Goal: Obtain resource: Obtain resource

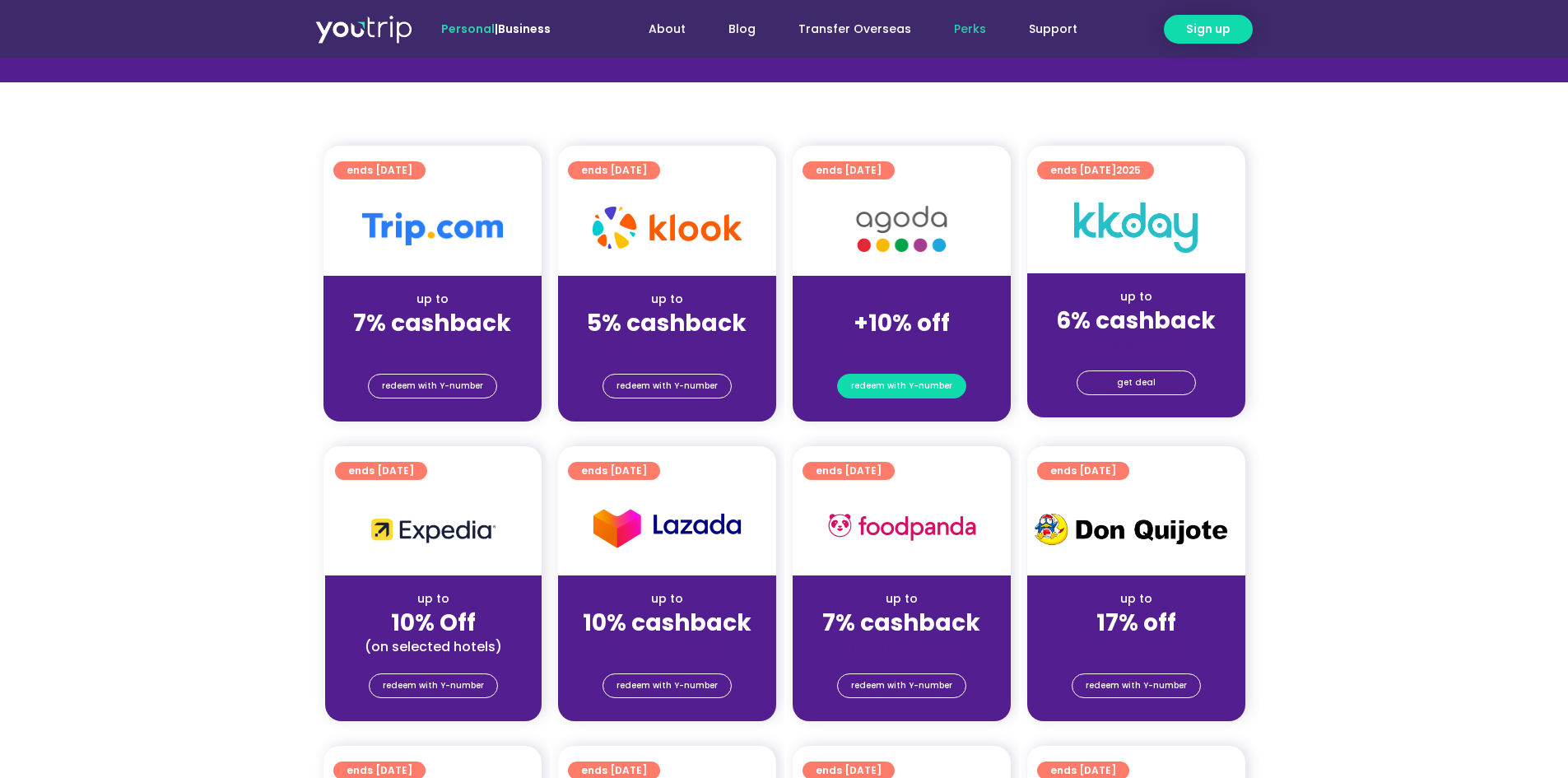
scroll to position [330, 0]
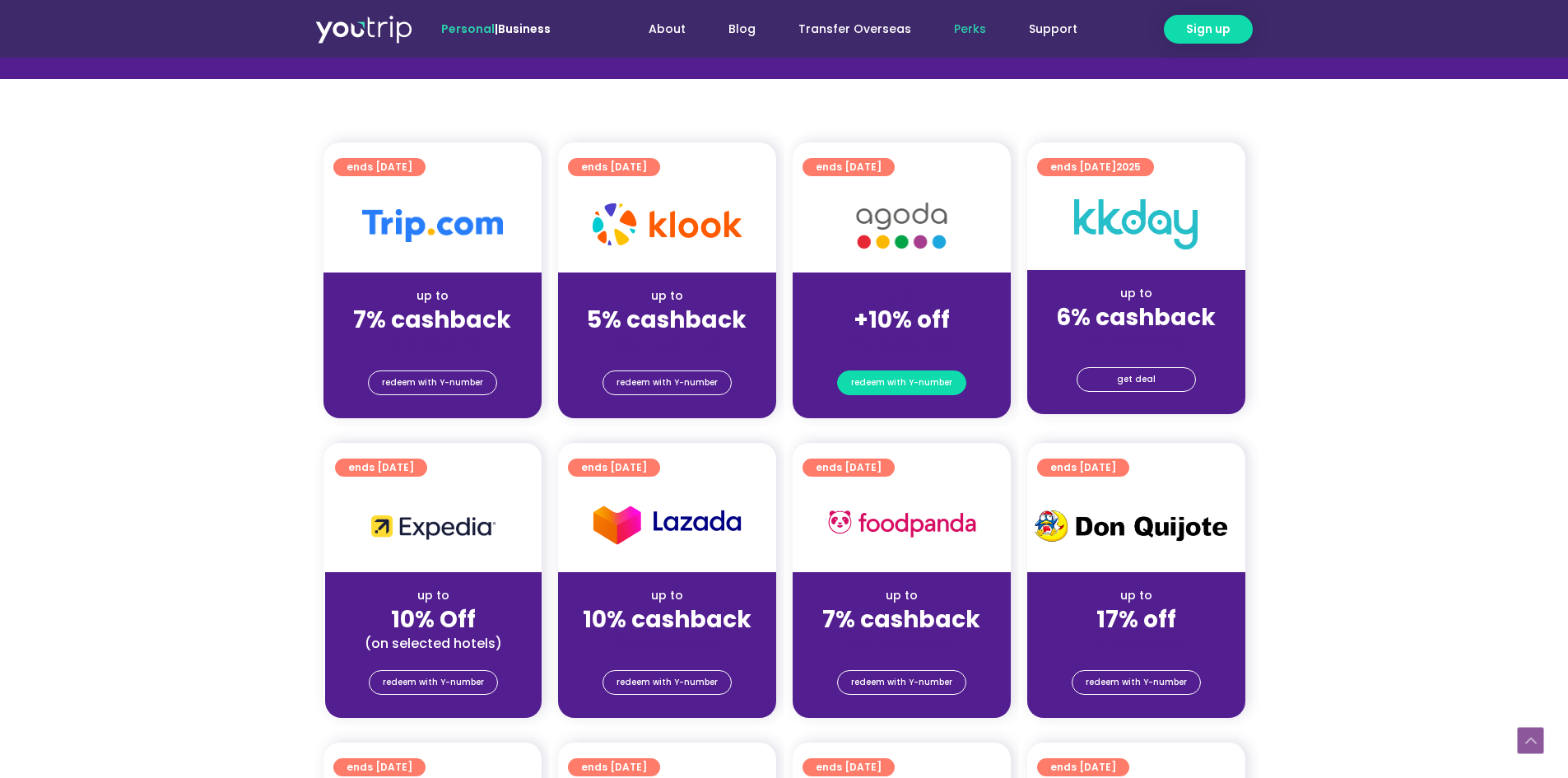
click at [913, 385] on span "redeem with Y-number" at bounding box center [902, 383] width 101 height 23
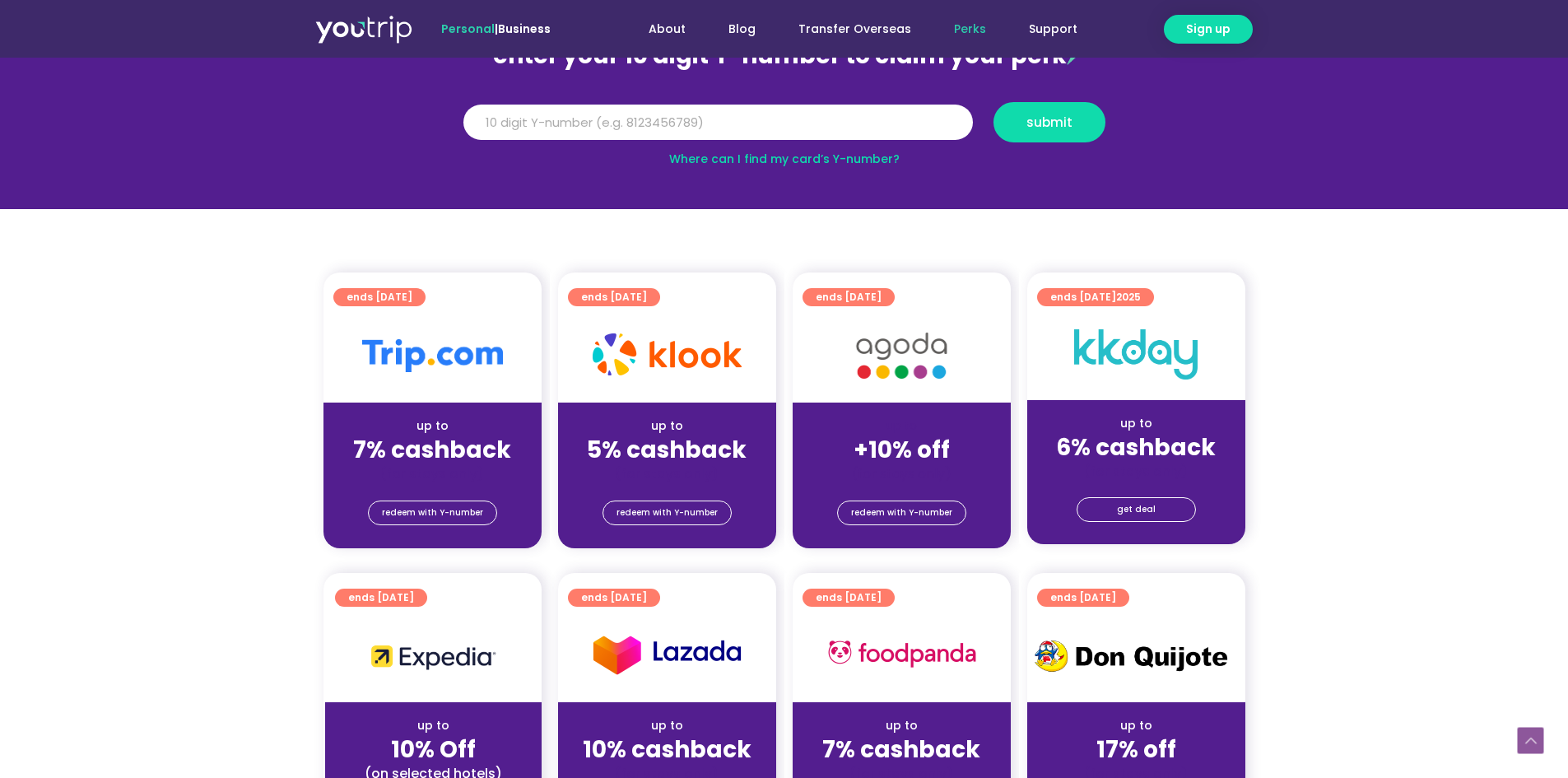
scroll to position [181, 0]
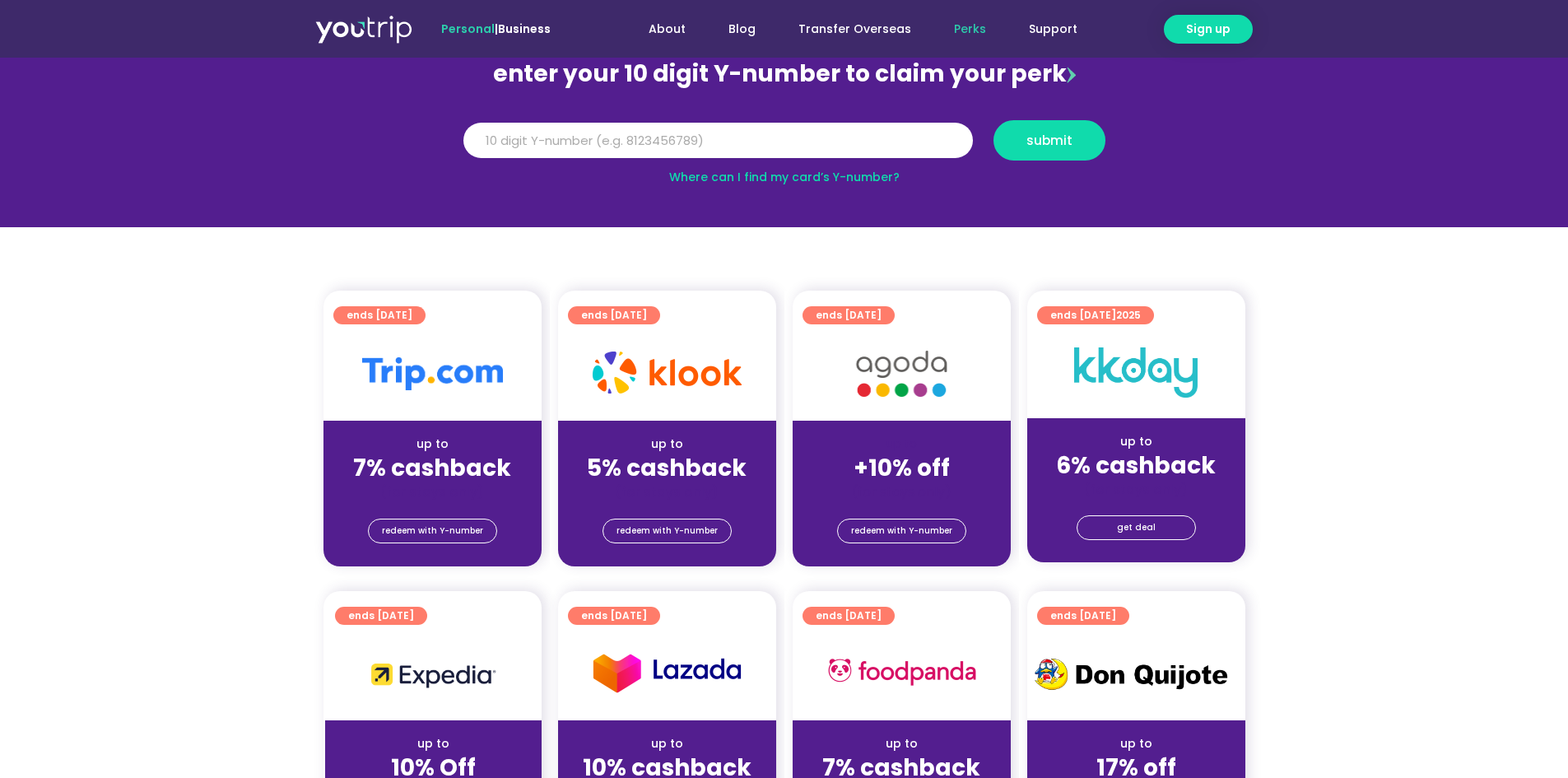
click at [911, 367] on img at bounding box center [901, 374] width 132 height 67
click at [896, 448] on span "up to" at bounding box center [902, 444] width 31 height 16
click at [851, 342] on img at bounding box center [901, 374] width 132 height 67
drag, startPoint x: 850, startPoint y: 324, endPoint x: 859, endPoint y: 356, distance: 33.2
click at [850, 323] on div "ends [DATE]" at bounding box center [907, 314] width 208 height 24
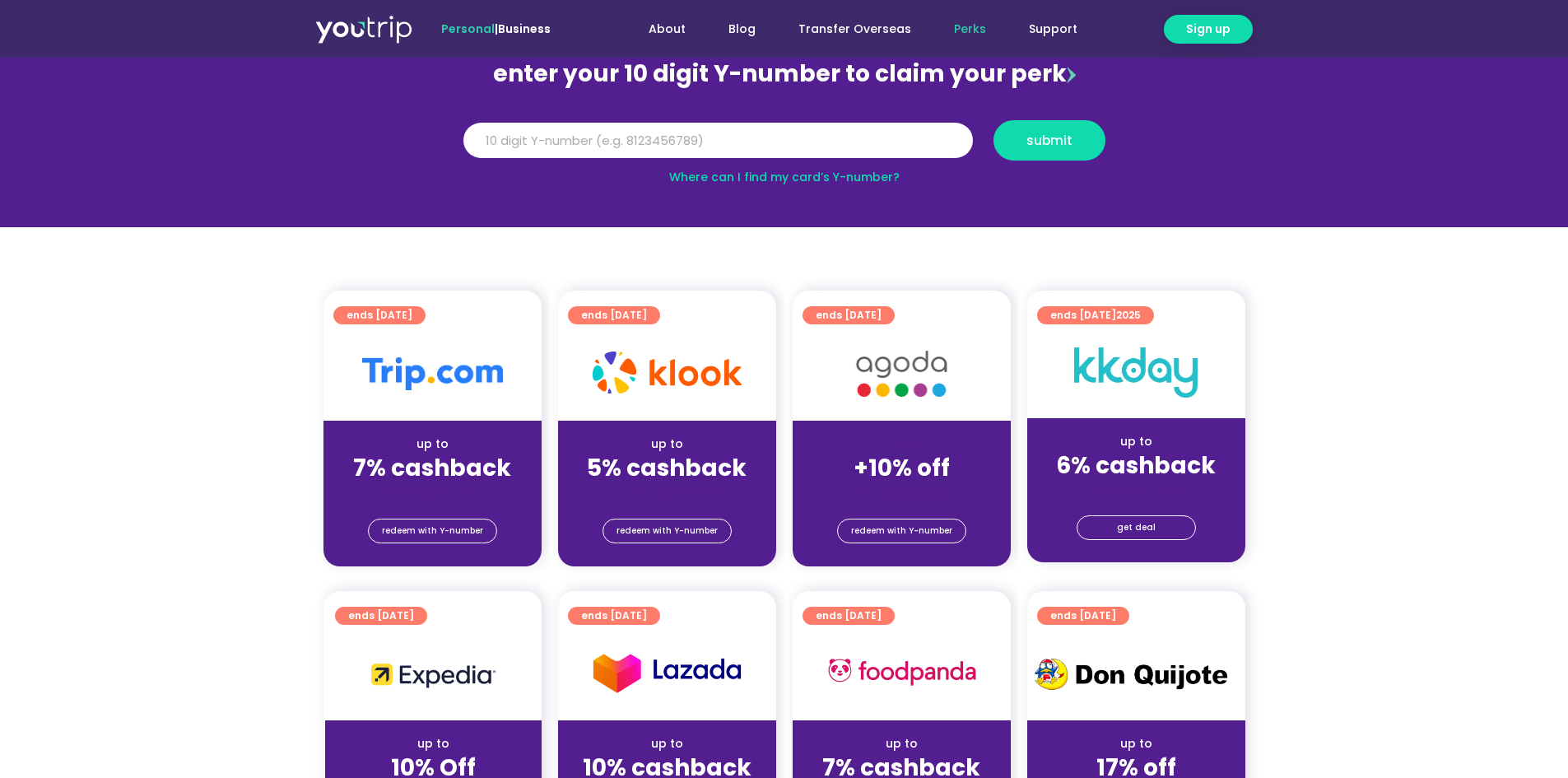
click at [902, 439] on span "up to" at bounding box center [902, 444] width 31 height 16
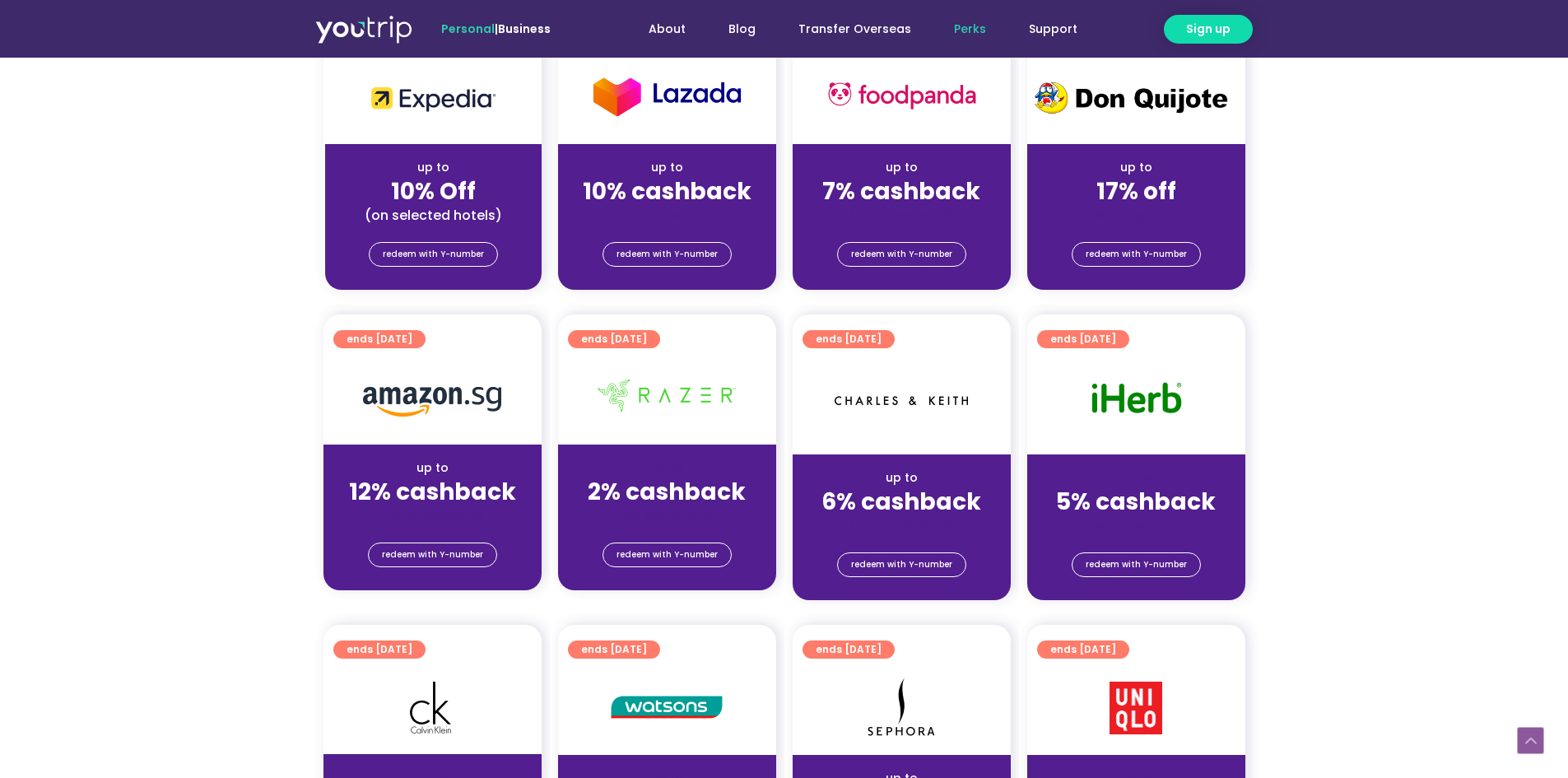
scroll to position [1251, 0]
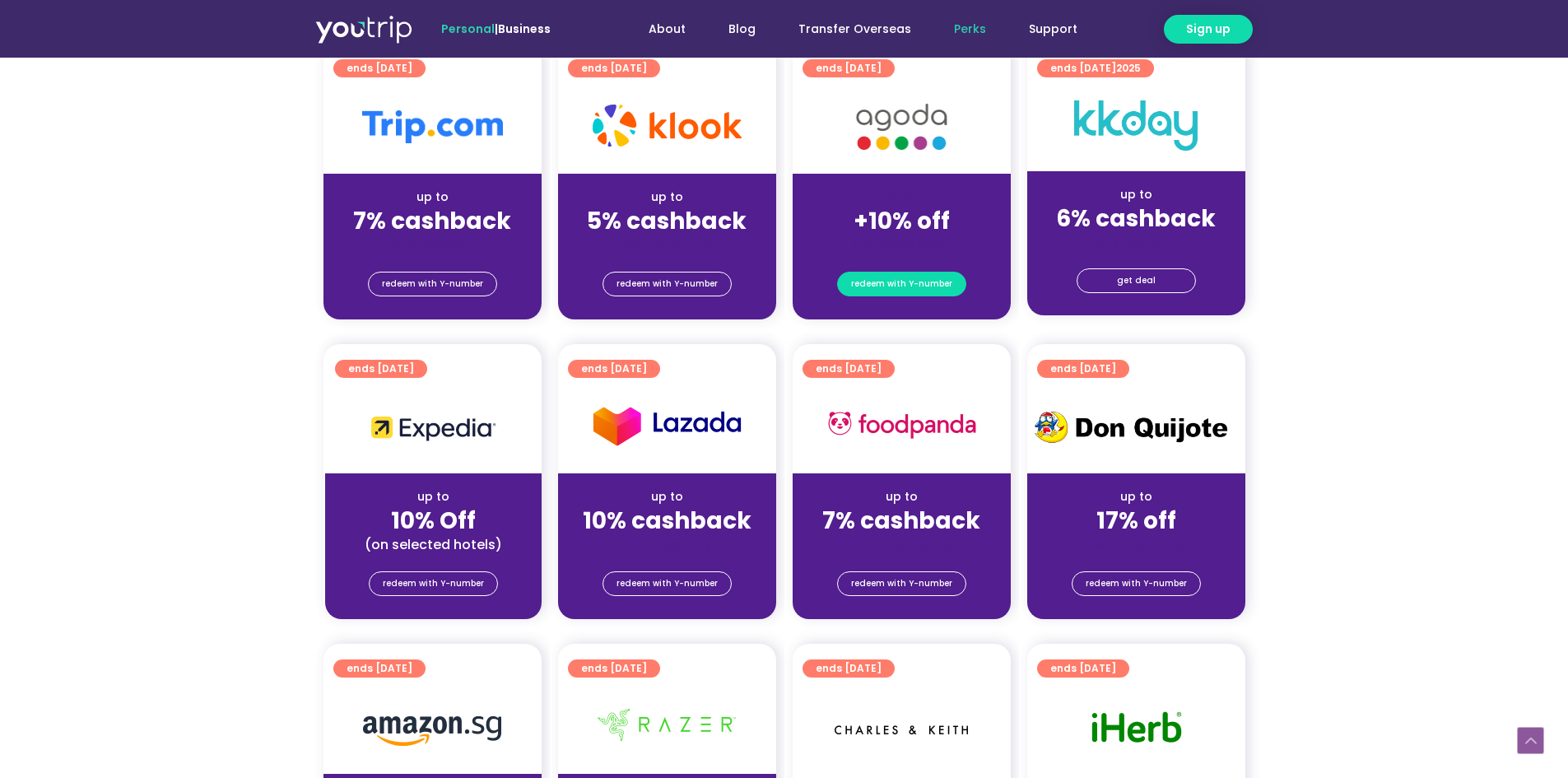
click at [929, 284] on span "redeem with Y-number" at bounding box center [902, 284] width 101 height 23
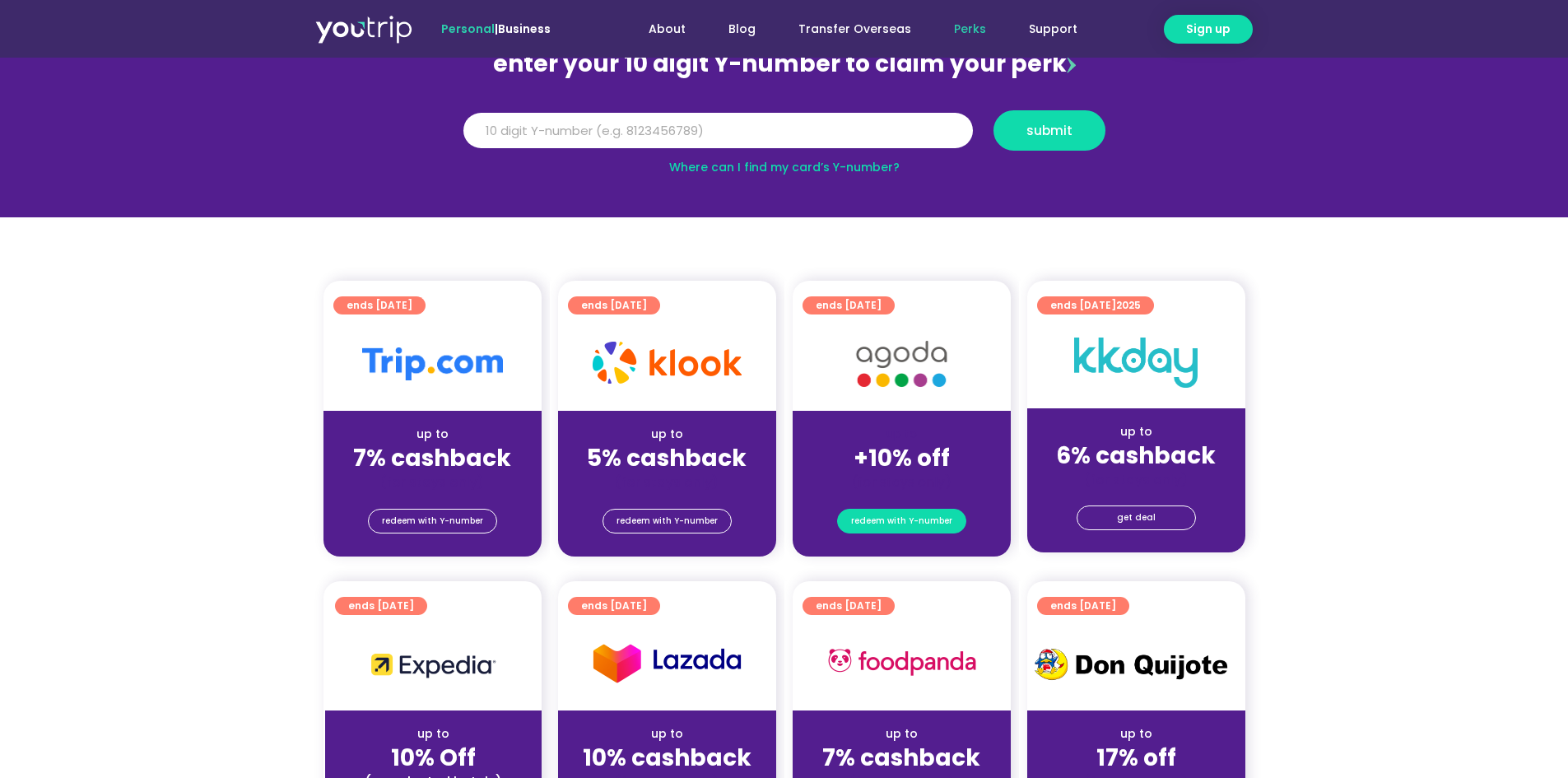
scroll to position [181, 0]
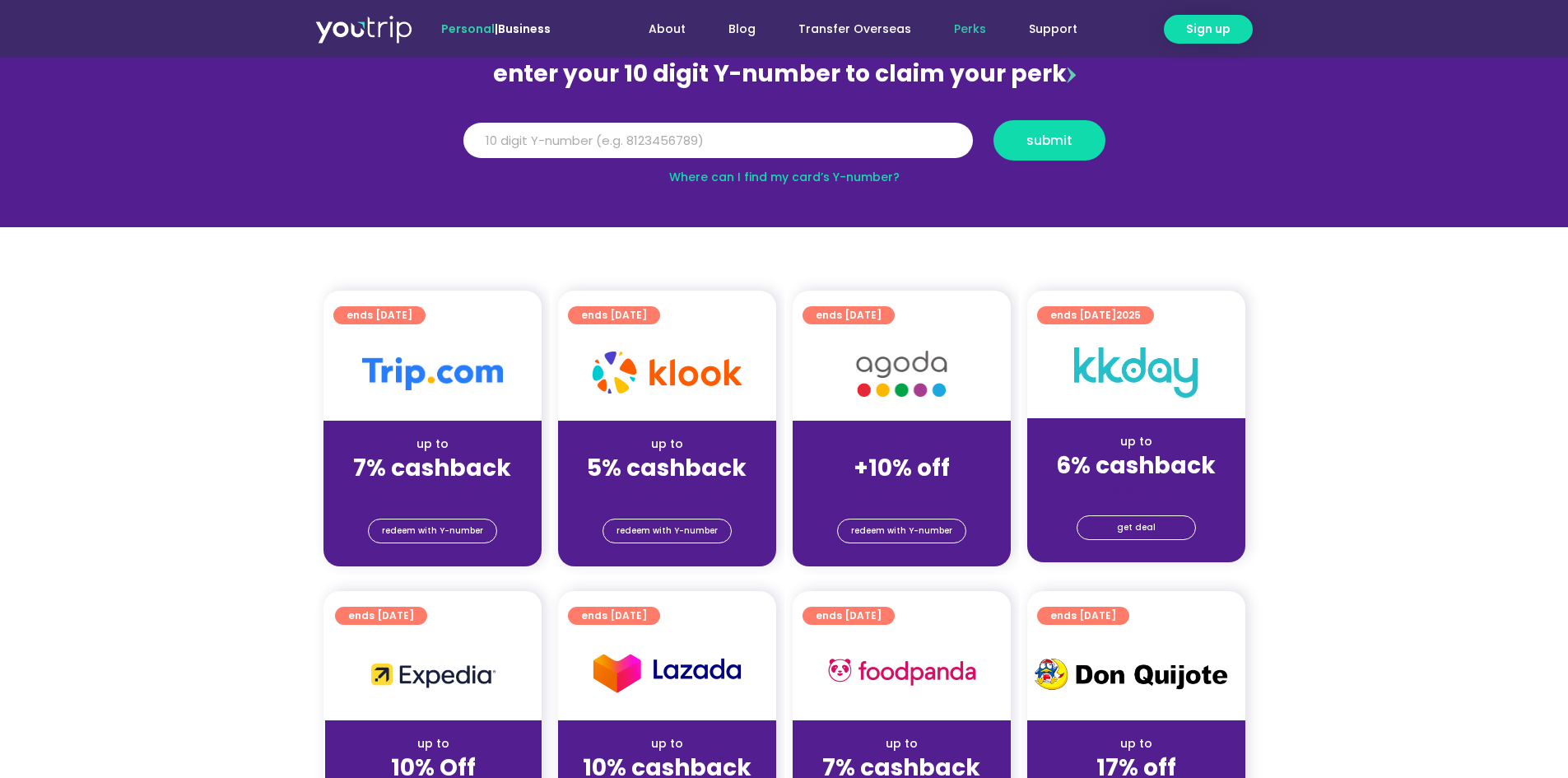
click at [902, 362] on img at bounding box center [901, 374] width 132 height 67
click at [882, 321] on span "ends [DATE]" at bounding box center [848, 315] width 66 height 18
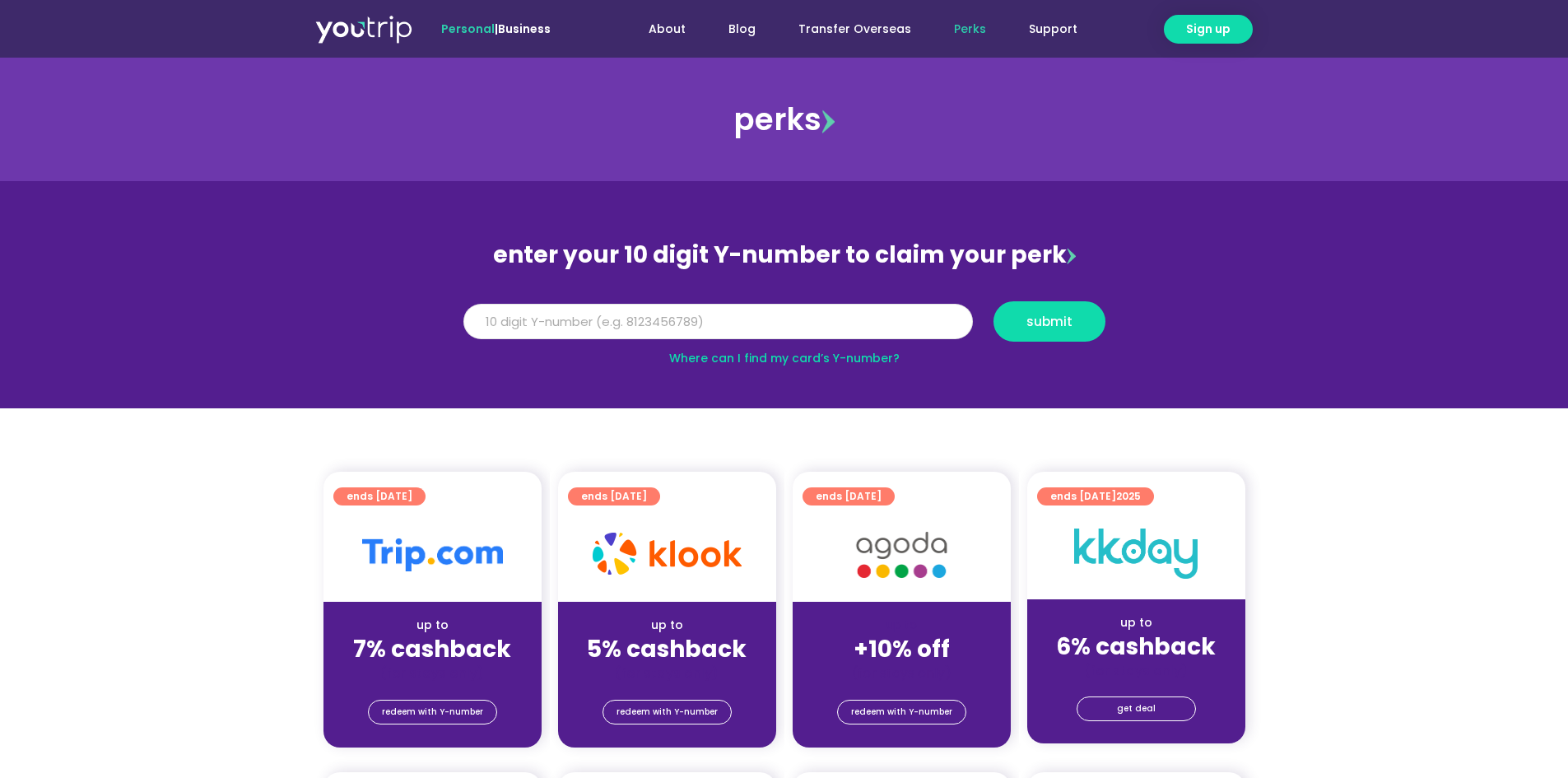
click at [876, 322] on input "Y Number" at bounding box center [718, 322] width 509 height 36
click at [866, 360] on link "Where can I find my card’s Y-number?" at bounding box center [784, 358] width 231 height 16
click at [665, 327] on input "Y Number" at bounding box center [718, 322] width 509 height 36
type input "8113210588"
click at [993, 301] on button "submit" at bounding box center [1049, 321] width 112 height 40
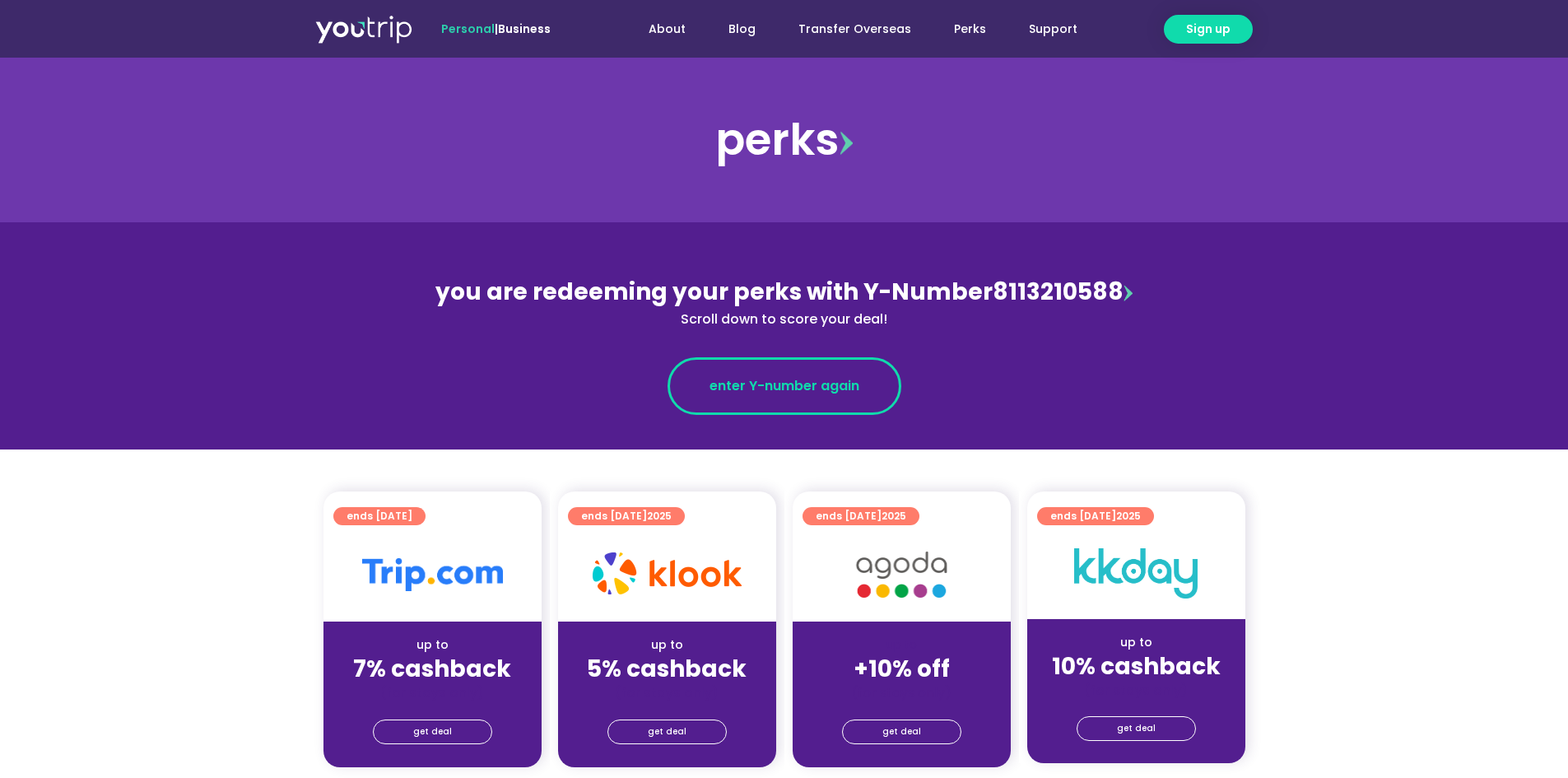
click at [746, 381] on span "enter Y-number again" at bounding box center [784, 386] width 150 height 20
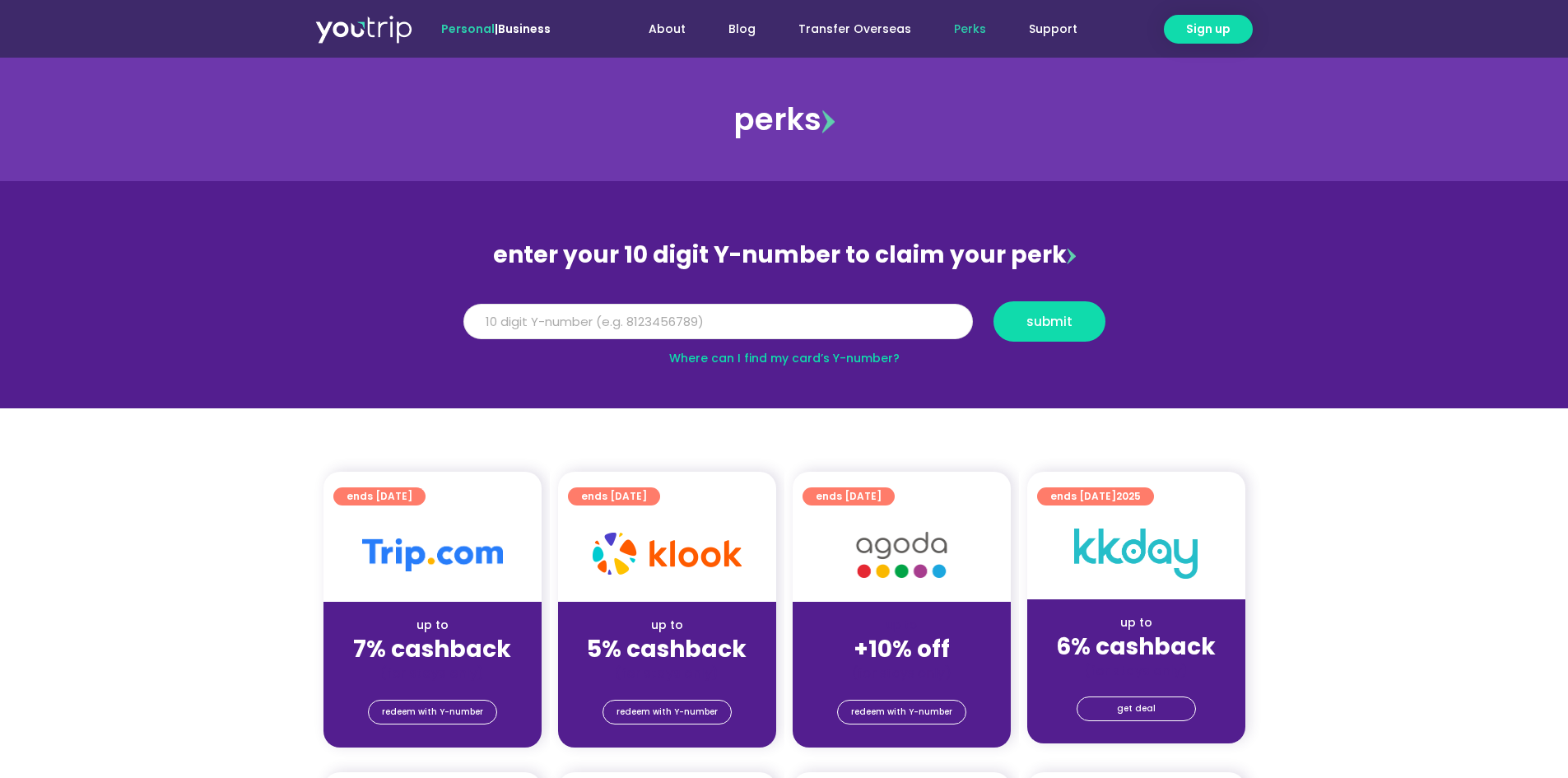
click at [720, 324] on input "Y Number" at bounding box center [718, 322] width 509 height 36
type input "8113210588"
click at [1075, 332] on button "submit" at bounding box center [1049, 321] width 112 height 40
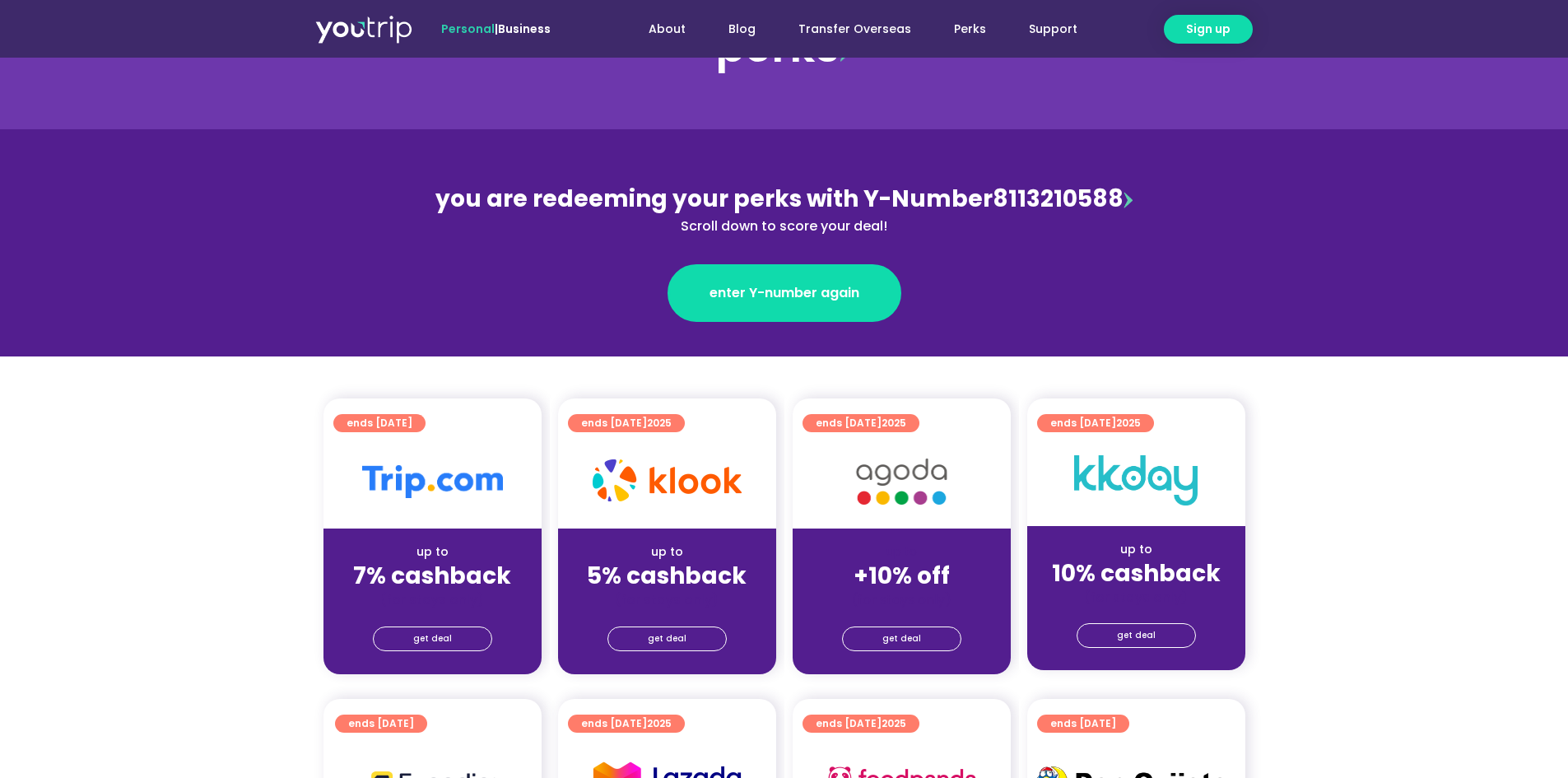
scroll to position [247, 0]
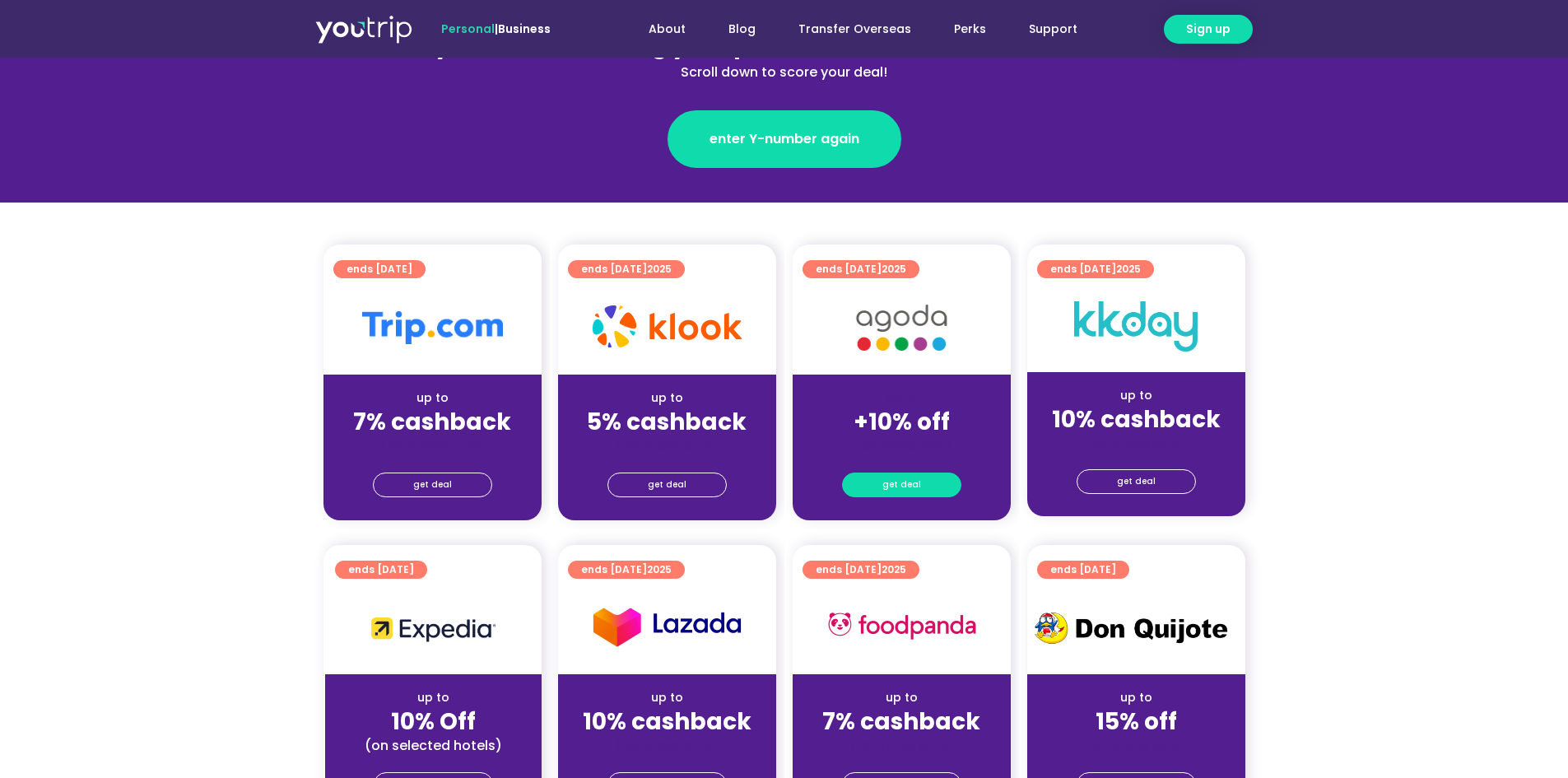
click at [912, 489] on span "get deal" at bounding box center [902, 485] width 39 height 23
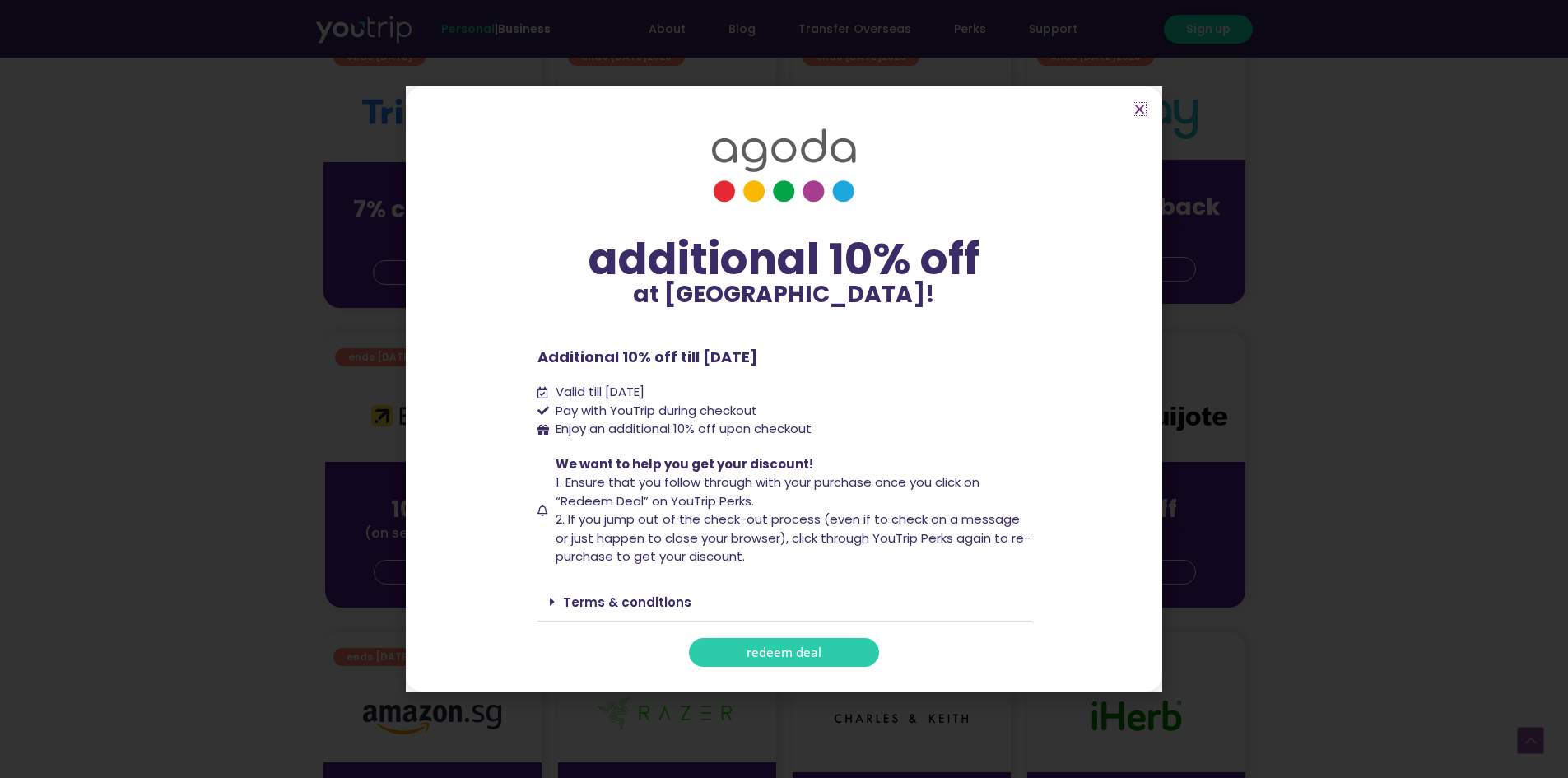
scroll to position [494, 0]
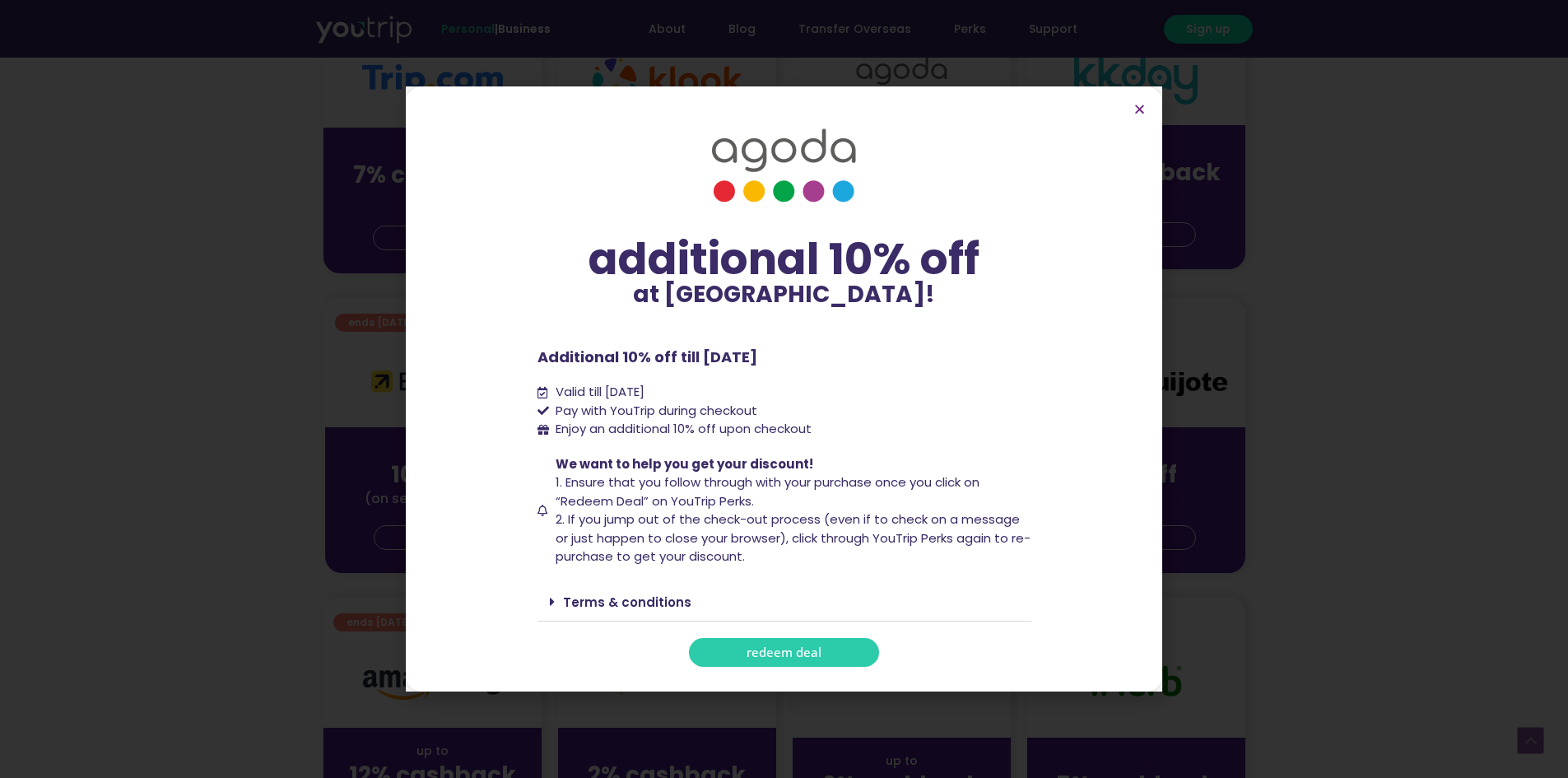
click at [828, 646] on link "redeem deal" at bounding box center [784, 652] width 190 height 29
